Goal: Transaction & Acquisition: Obtain resource

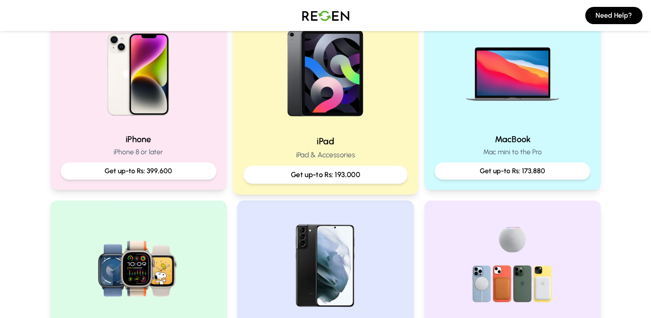
scroll to position [207, 0]
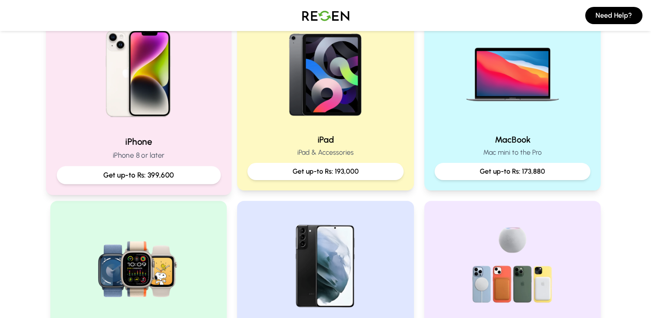
click at [158, 99] on img at bounding box center [138, 70] width 116 height 116
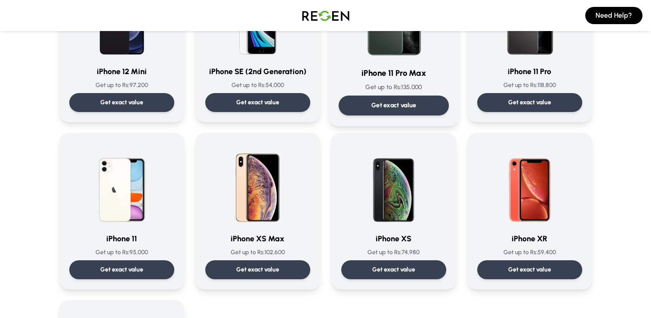
scroll to position [801, 0]
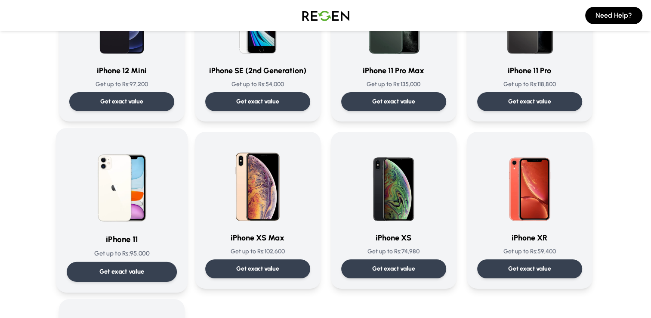
click at [120, 182] on img at bounding box center [121, 182] width 87 height 87
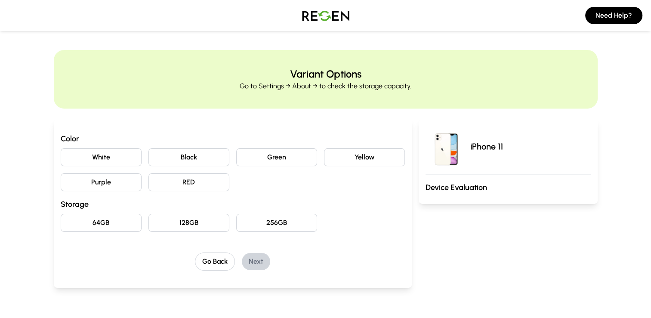
click at [115, 163] on button "White" at bounding box center [101, 157] width 81 height 18
click at [195, 222] on button "128GB" at bounding box center [188, 222] width 81 height 18
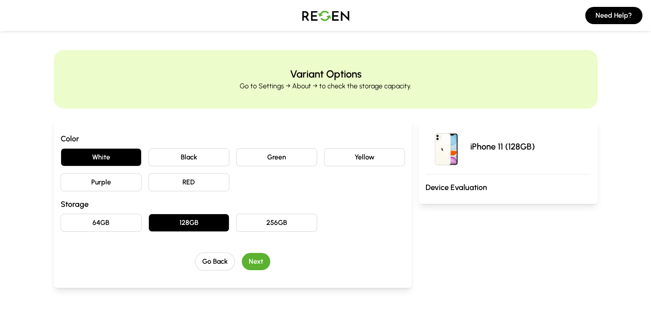
click at [251, 266] on button "Next" at bounding box center [256, 261] width 28 height 17
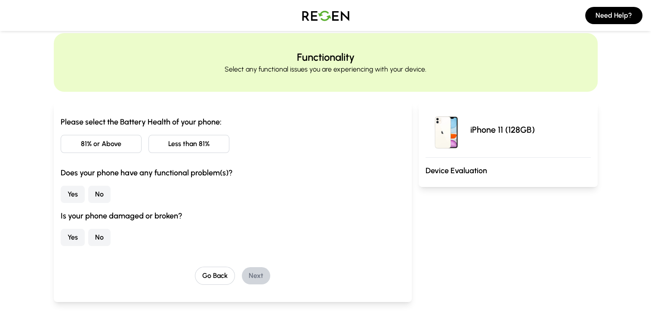
scroll to position [22, 0]
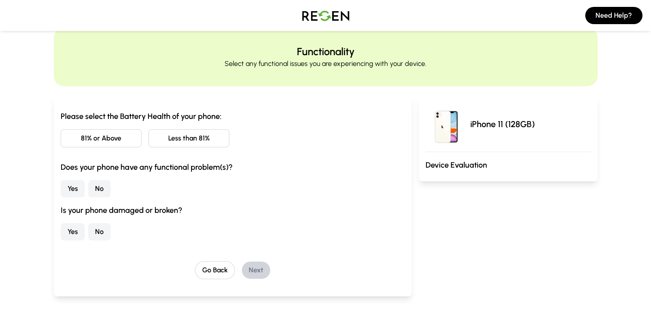
click at [117, 141] on button "81% or Above" at bounding box center [101, 138] width 81 height 18
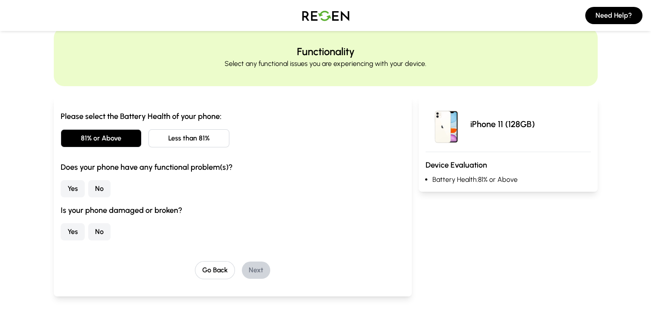
click at [97, 190] on button "No" at bounding box center [99, 188] width 22 height 17
click at [105, 233] on button "No" at bounding box center [99, 231] width 22 height 17
click at [254, 271] on button "Next" at bounding box center [256, 269] width 28 height 17
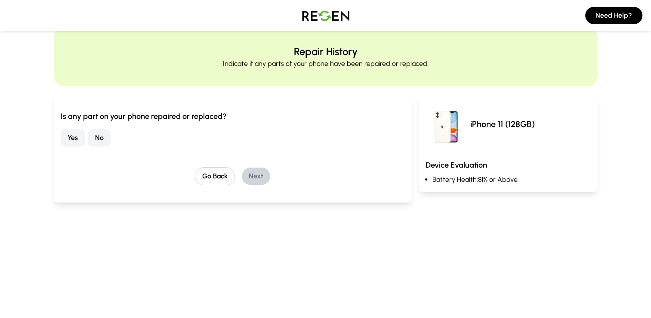
click at [94, 138] on button "No" at bounding box center [99, 137] width 22 height 17
click at [258, 175] on button "Next" at bounding box center [256, 175] width 28 height 17
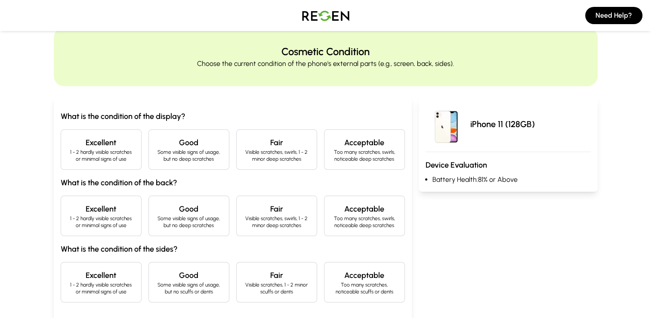
click at [102, 138] on h4 "Excellent" at bounding box center [101, 142] width 66 height 12
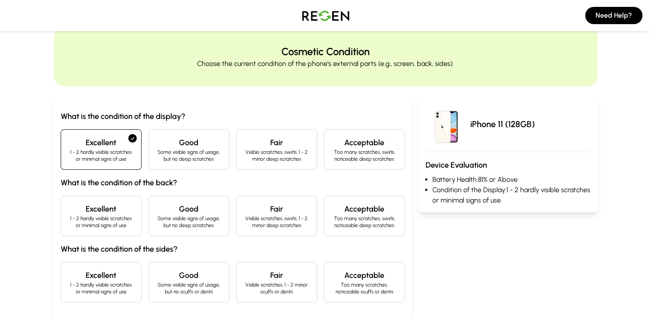
click at [100, 216] on p "1 - 2 hardly visible scratches or minimal signs of use" at bounding box center [101, 222] width 66 height 14
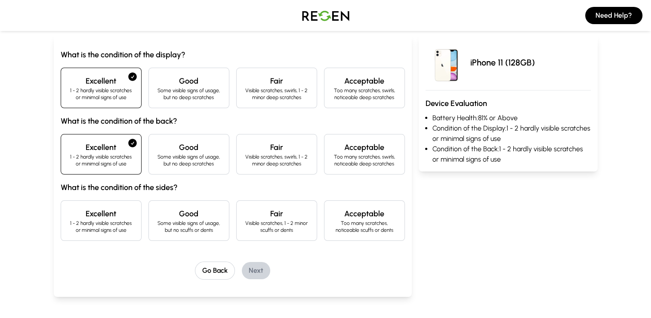
scroll to position [86, 0]
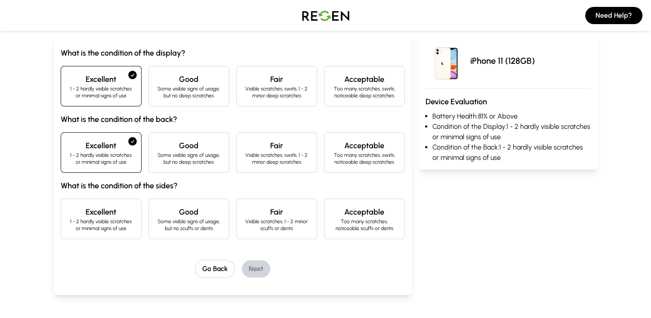
click at [105, 216] on h4 "Excellent" at bounding box center [101, 212] width 66 height 12
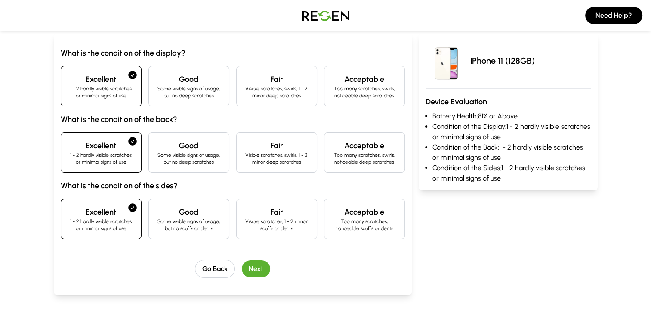
click at [257, 275] on button "Next" at bounding box center [256, 268] width 28 height 17
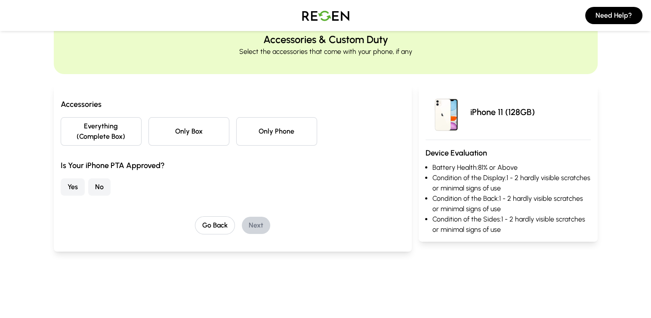
scroll to position [34, 0]
click at [170, 130] on button "Only Box" at bounding box center [188, 131] width 81 height 28
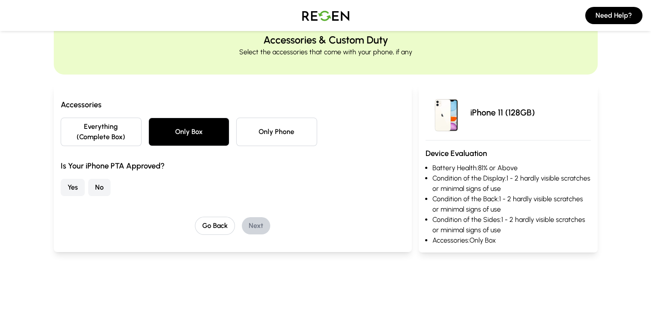
click at [74, 190] on button "Yes" at bounding box center [73, 187] width 24 height 17
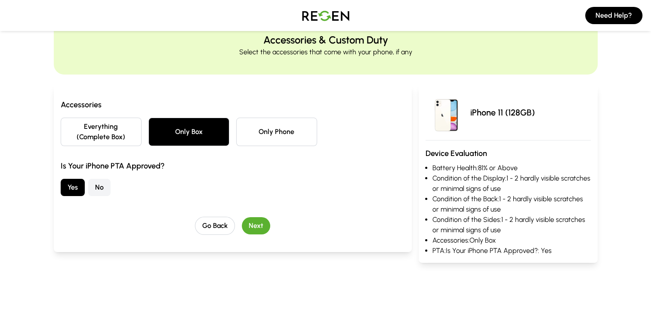
click at [260, 228] on button "Next" at bounding box center [256, 225] width 28 height 17
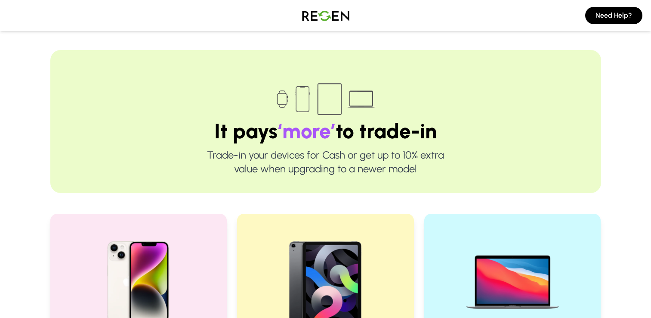
scroll to position [181, 0]
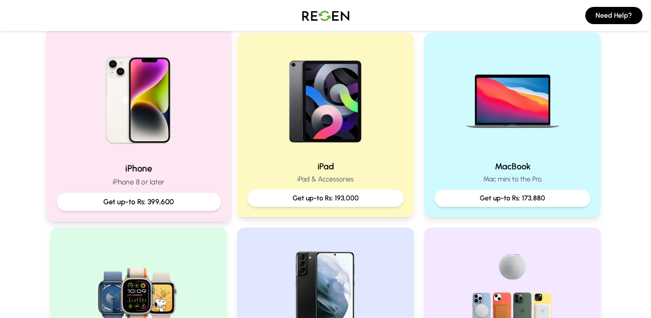
click at [179, 120] on img at bounding box center [138, 97] width 116 height 116
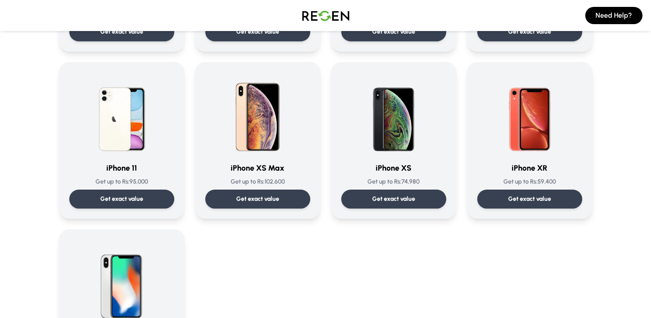
scroll to position [874, 0]
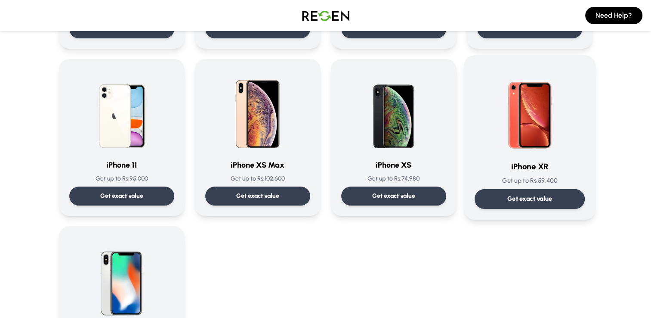
click at [541, 130] on img at bounding box center [529, 109] width 87 height 87
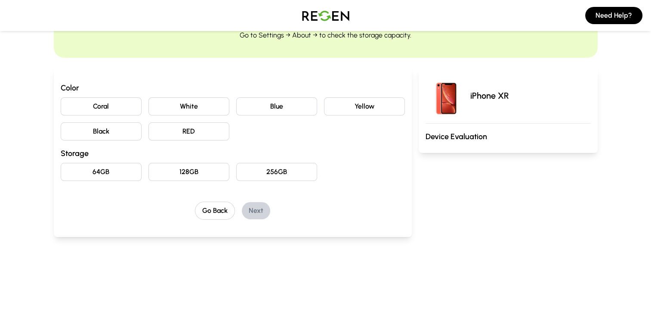
scroll to position [54, 0]
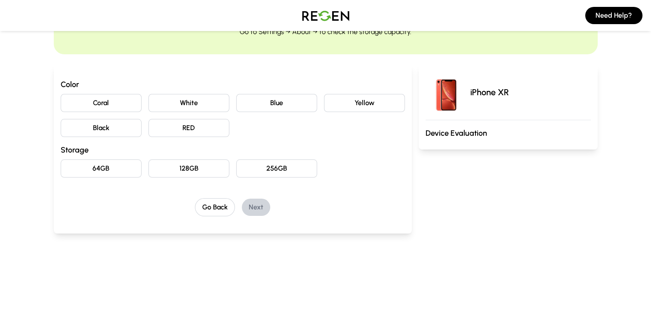
click at [178, 123] on button "RED" at bounding box center [188, 128] width 81 height 18
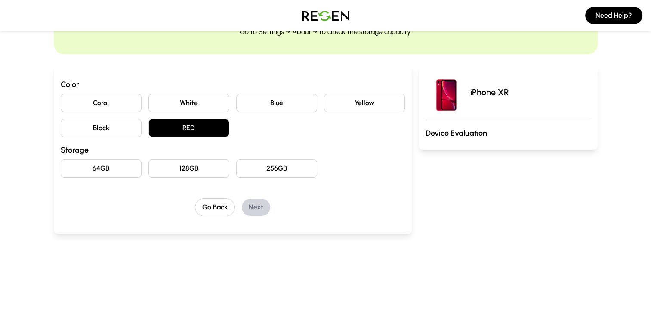
click at [182, 166] on button "128GB" at bounding box center [188, 168] width 81 height 18
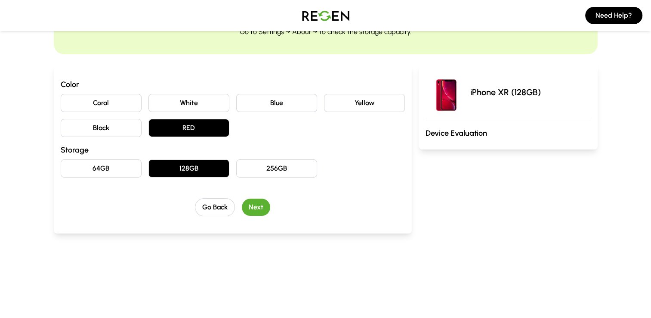
click at [260, 211] on button "Next" at bounding box center [256, 206] width 28 height 17
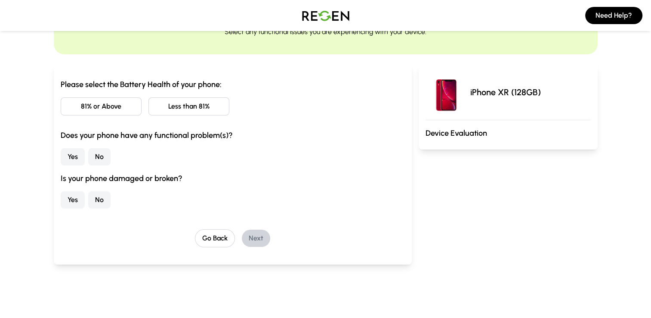
click at [201, 107] on button "Less than 81%" at bounding box center [188, 106] width 81 height 18
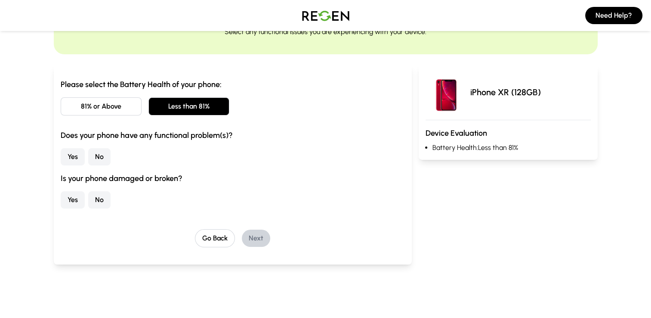
click at [103, 155] on button "No" at bounding box center [99, 156] width 22 height 17
click at [97, 201] on button "No" at bounding box center [99, 199] width 22 height 17
click at [252, 235] on button "Next" at bounding box center [256, 237] width 28 height 17
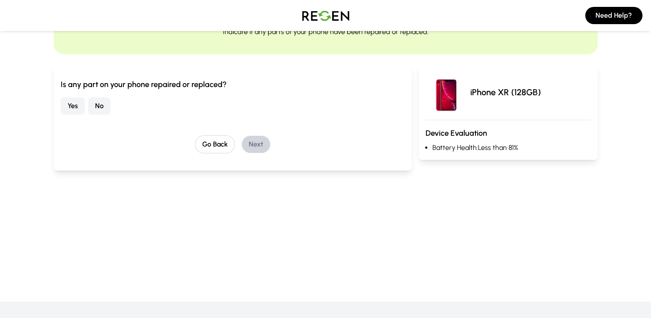
click at [95, 108] on button "No" at bounding box center [99, 105] width 22 height 17
click at [259, 145] on button "Next" at bounding box center [256, 144] width 28 height 17
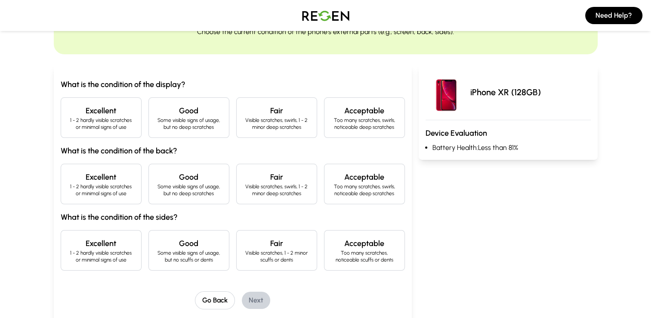
click at [189, 124] on p "Some visible signs of usage, but no deep scratches" at bounding box center [189, 124] width 66 height 14
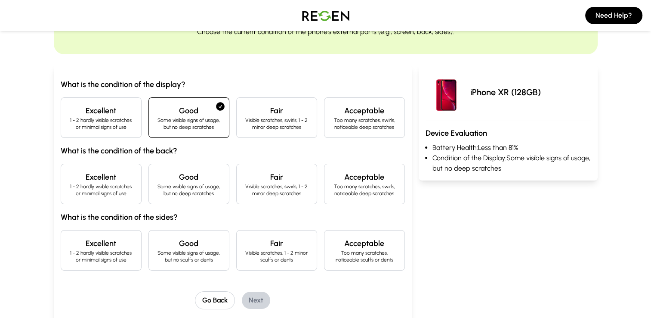
click at [102, 179] on h4 "Excellent" at bounding box center [101, 177] width 66 height 12
click at [102, 255] on p "1 - 2 hardly visible scratches or minimal signs of use" at bounding box center [101, 256] width 66 height 14
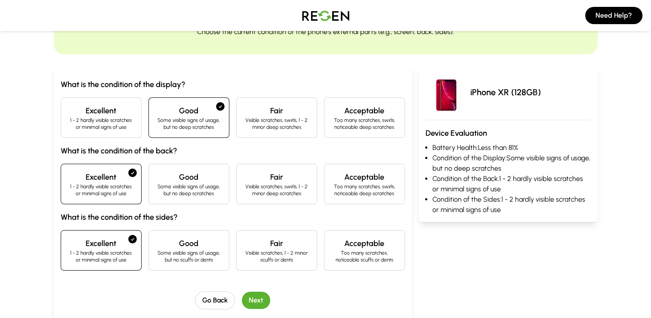
click at [255, 297] on button "Next" at bounding box center [256, 299] width 28 height 17
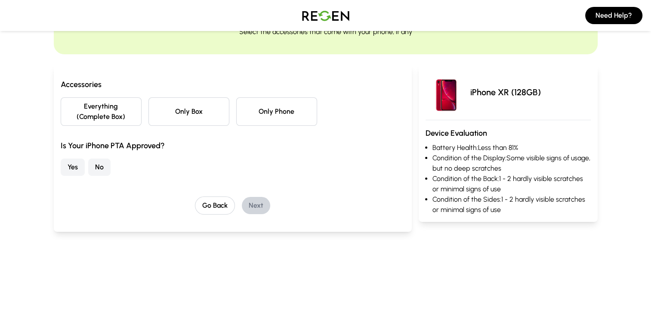
click at [268, 108] on button "Only Phone" at bounding box center [276, 111] width 81 height 28
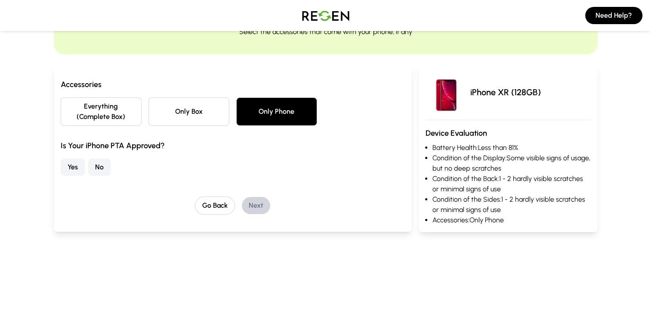
click at [74, 165] on button "Yes" at bounding box center [73, 166] width 24 height 17
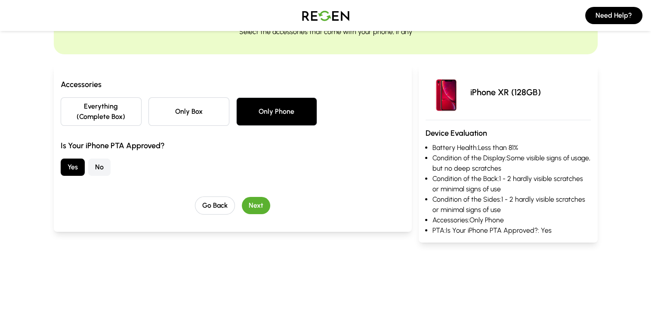
click at [251, 206] on button "Next" at bounding box center [256, 205] width 28 height 17
